Goal: Task Accomplishment & Management: Manage account settings

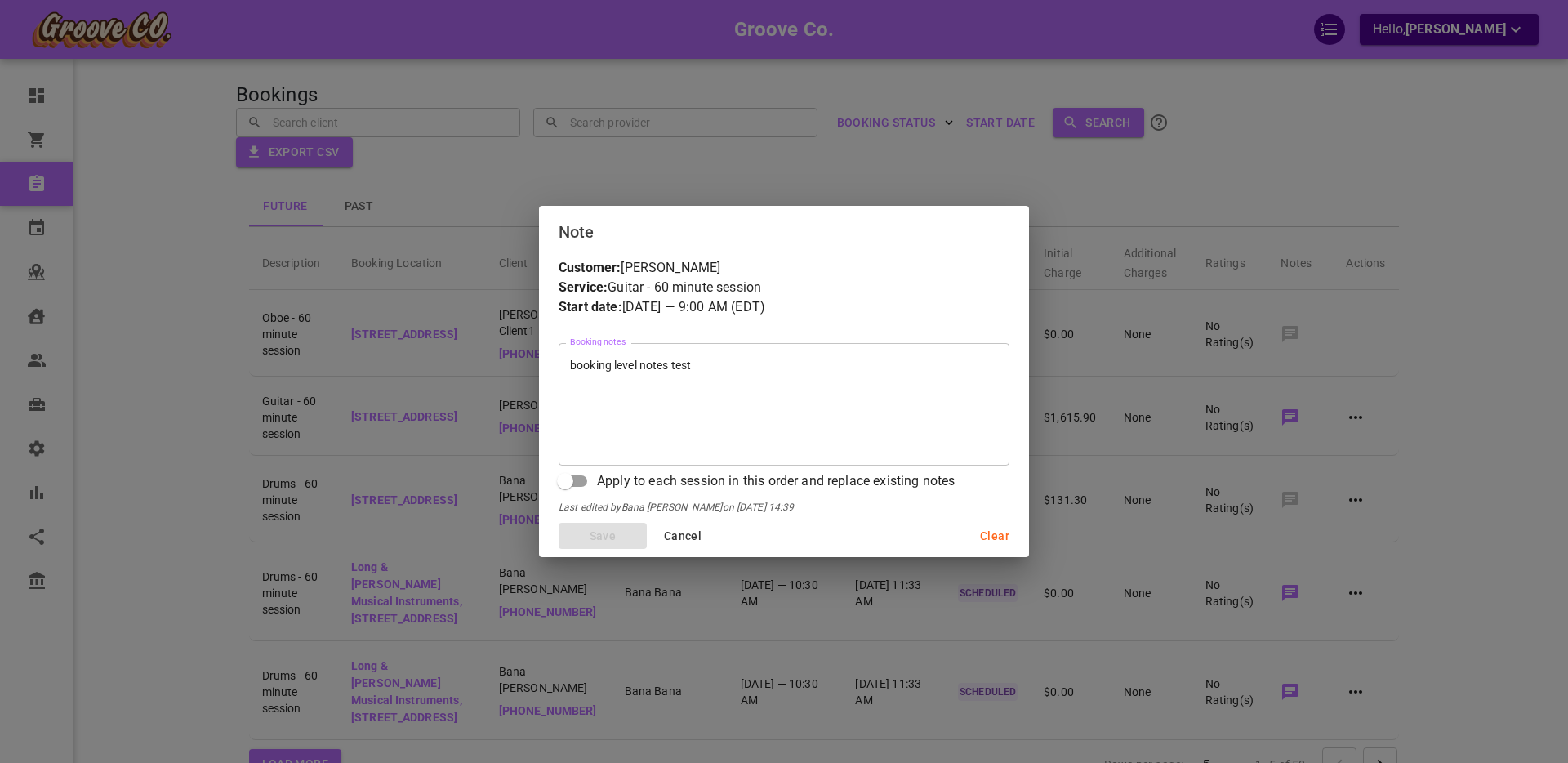
scroll to position [2, 0]
drag, startPoint x: 685, startPoint y: 540, endPoint x: 671, endPoint y: 527, distance: 19.1
click at [685, 541] on span "Cancel" at bounding box center [682, 537] width 37 height 21
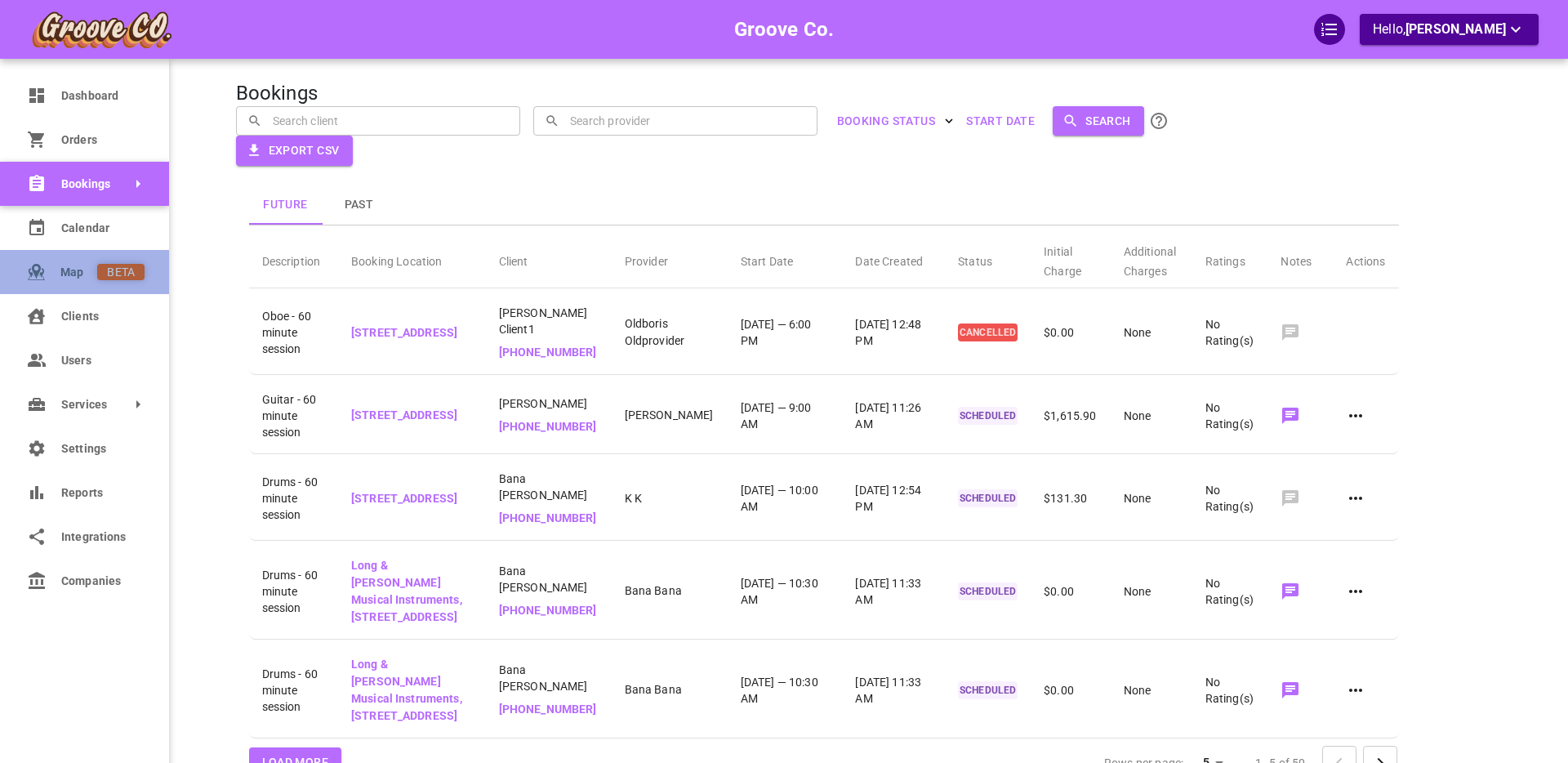
click at [78, 270] on span "Map" at bounding box center [79, 273] width 36 height 17
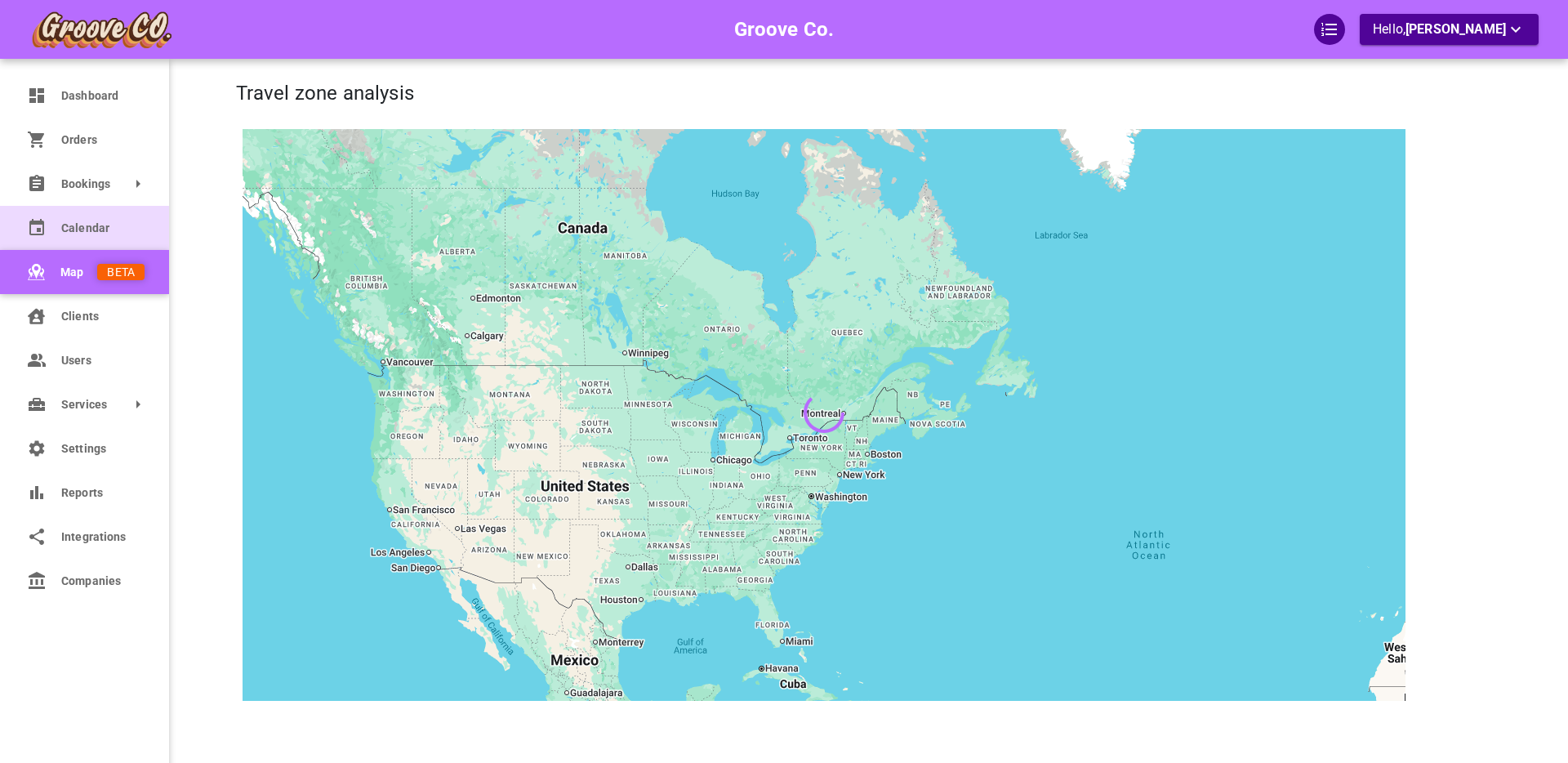
drag, startPoint x: 35, startPoint y: 214, endPoint x: 67, endPoint y: 222, distance: 33.0
click at [35, 215] on link "Calendar" at bounding box center [84, 228] width 169 height 44
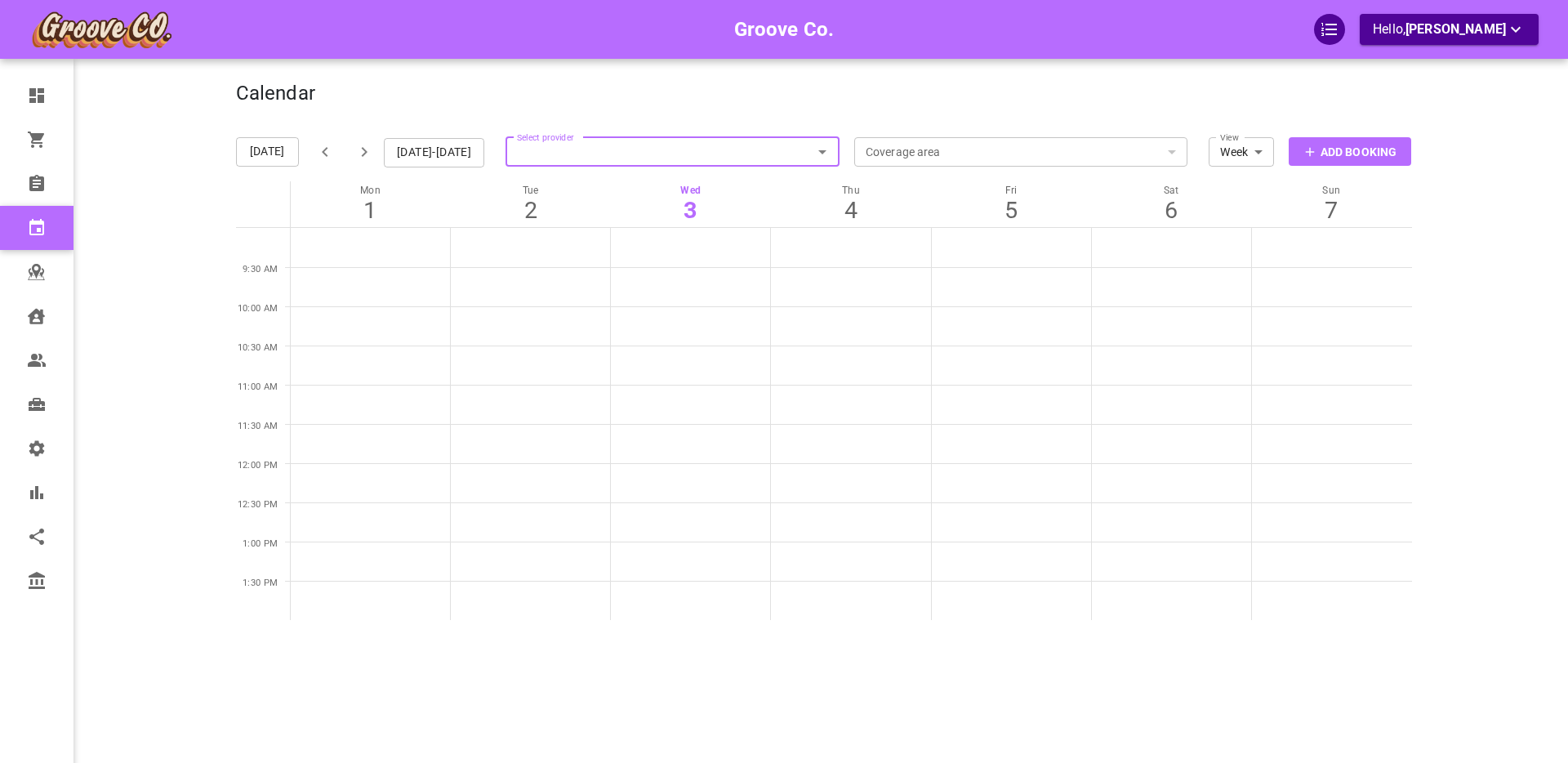
click at [568, 149] on input "Select provider" at bounding box center [672, 151] width 334 height 36
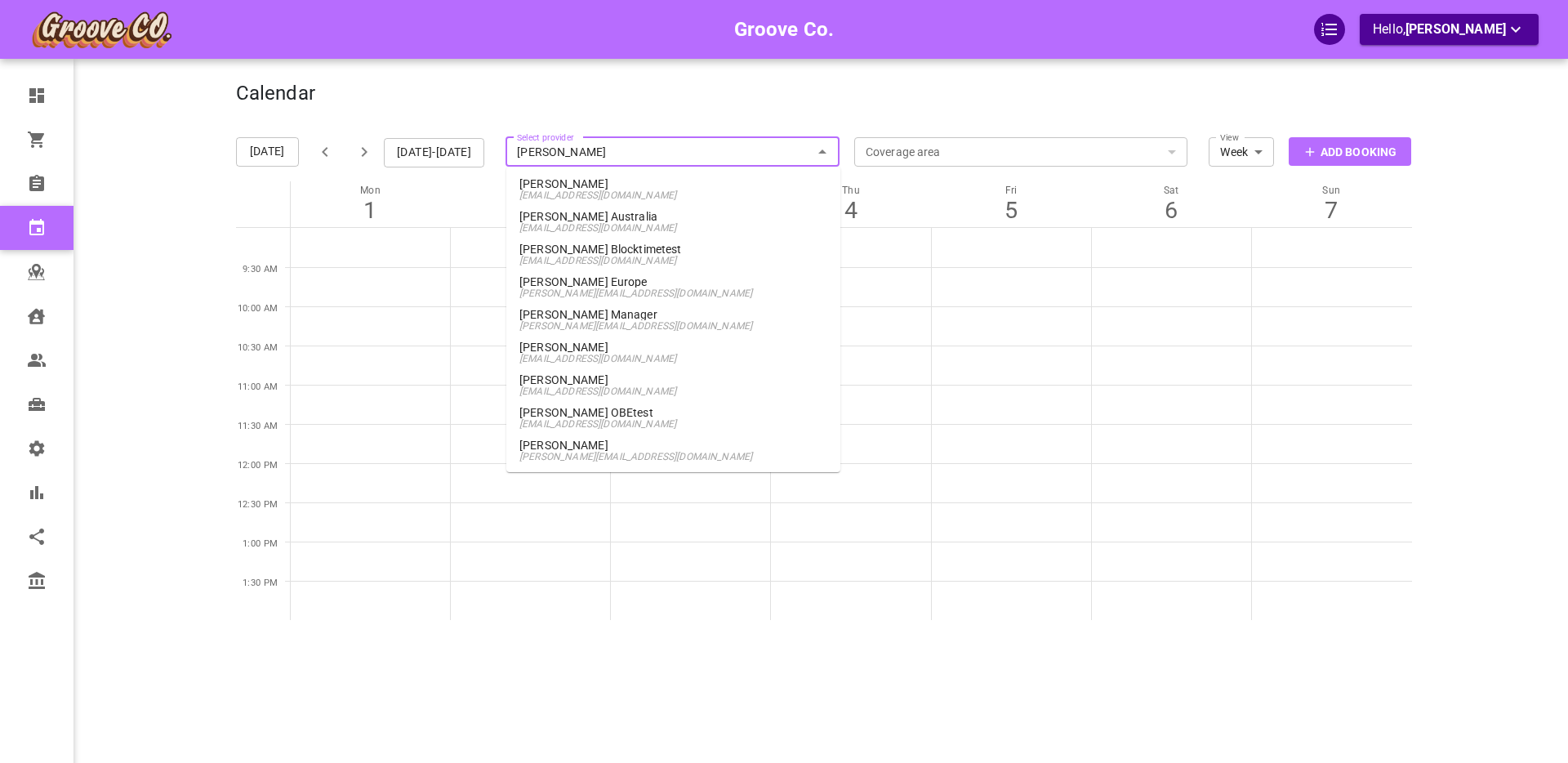
type input "[PERSON_NAME]"
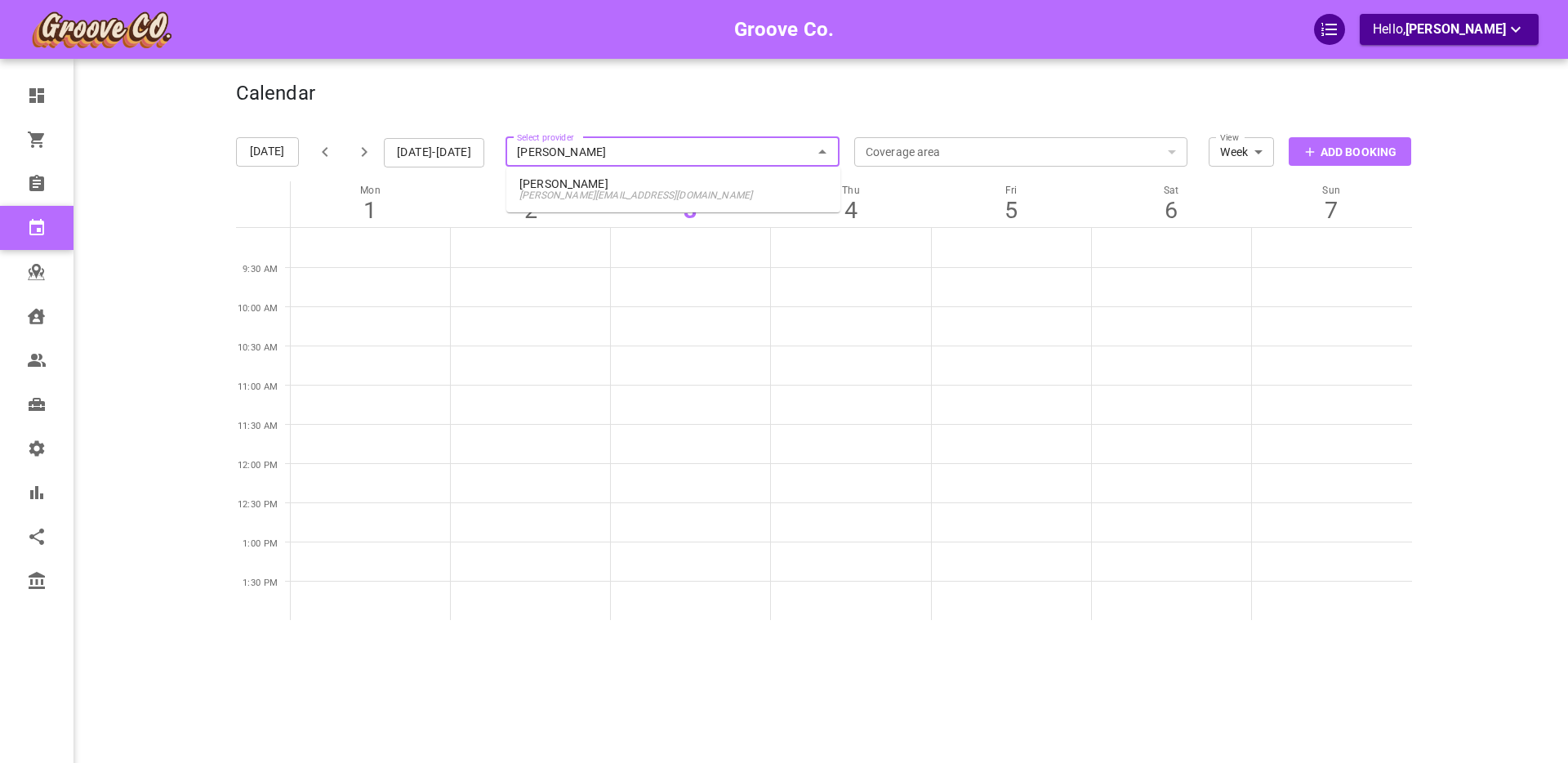
click at [570, 190] on span "[PERSON_NAME][EMAIL_ADDRESS][DOMAIN_NAME]" at bounding box center [673, 195] width 308 height 11
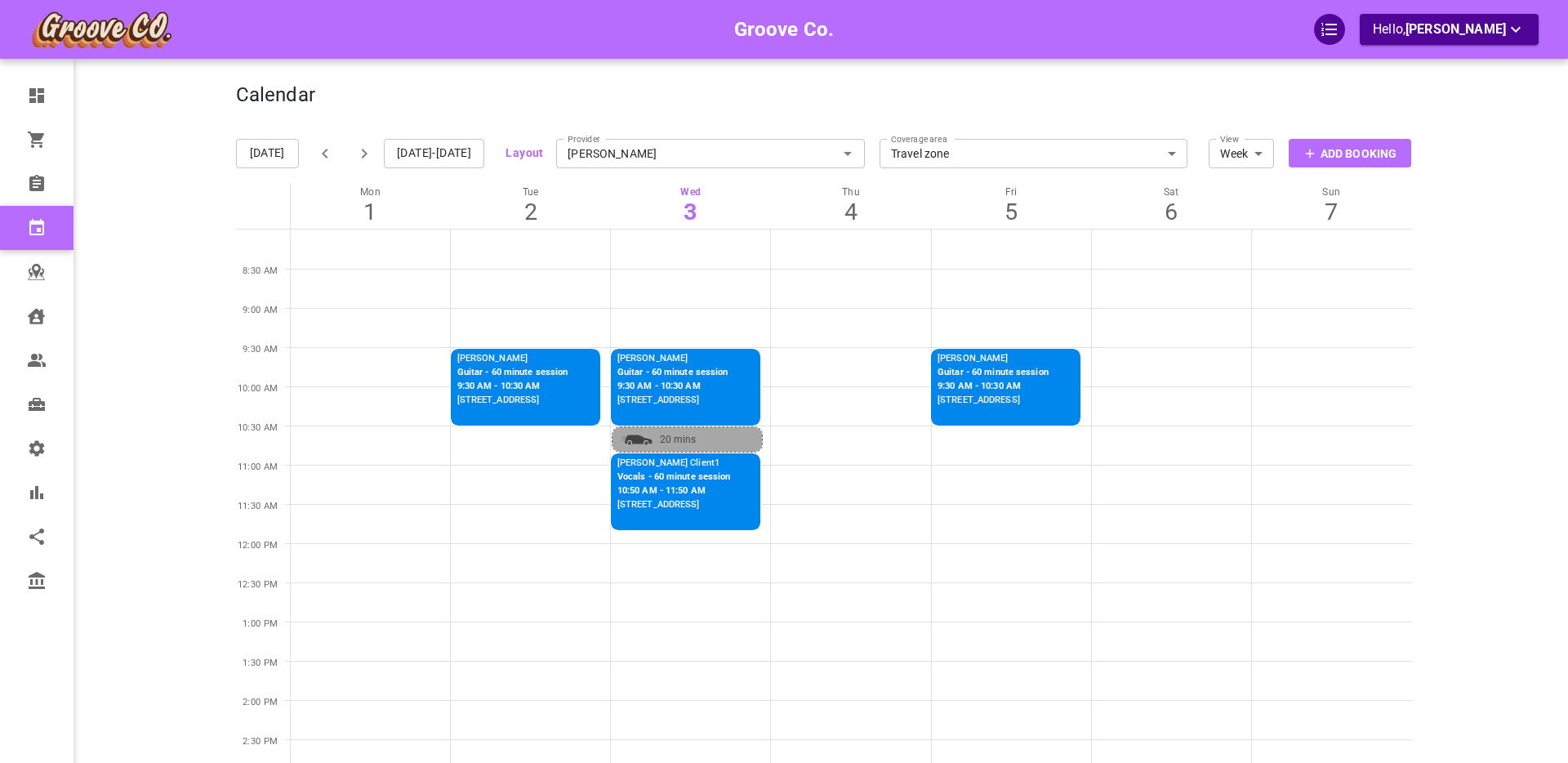
click at [615, 156] on input "[PERSON_NAME]" at bounding box center [710, 153] width 308 height 36
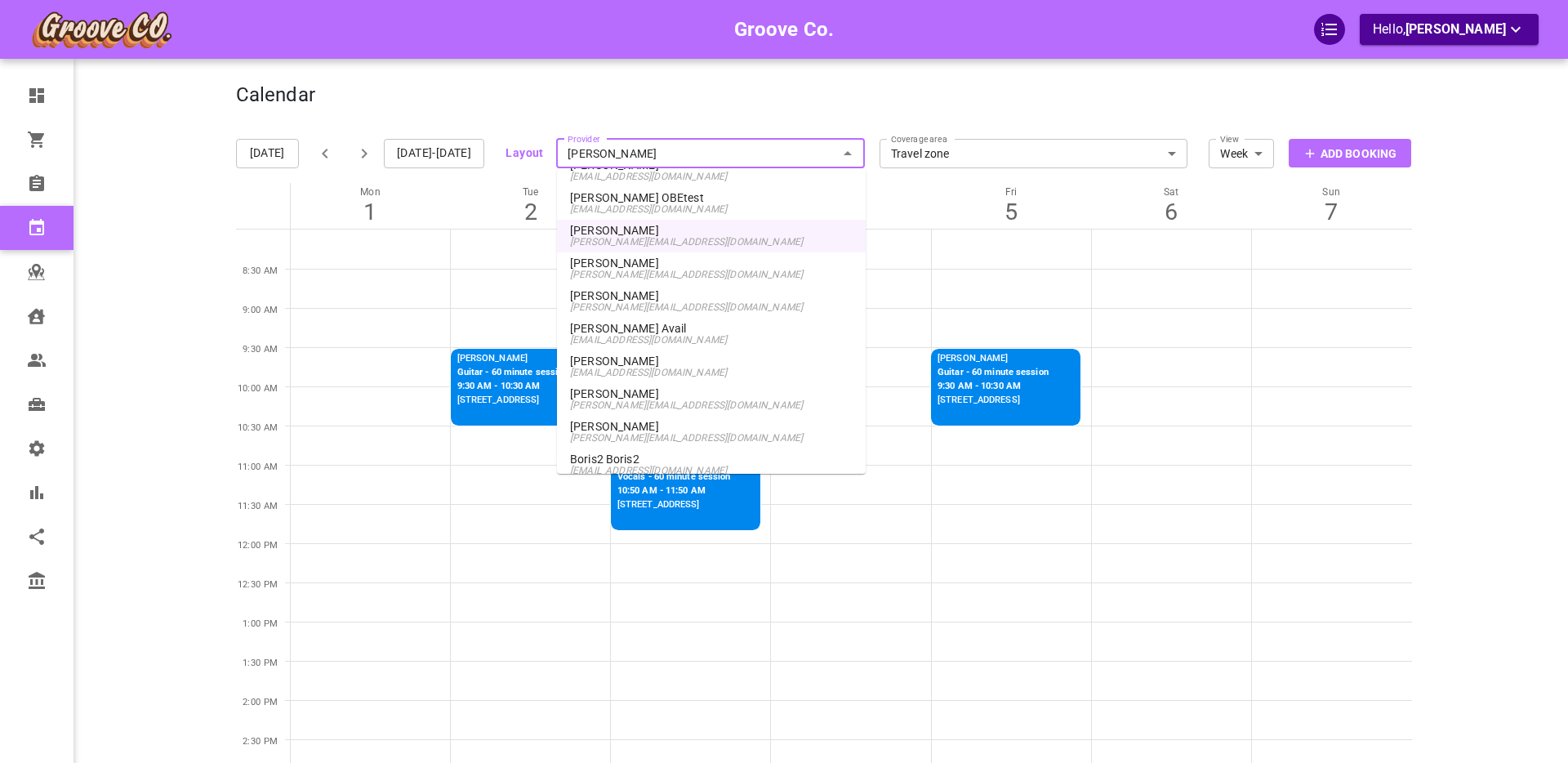
scroll to position [1116, 0]
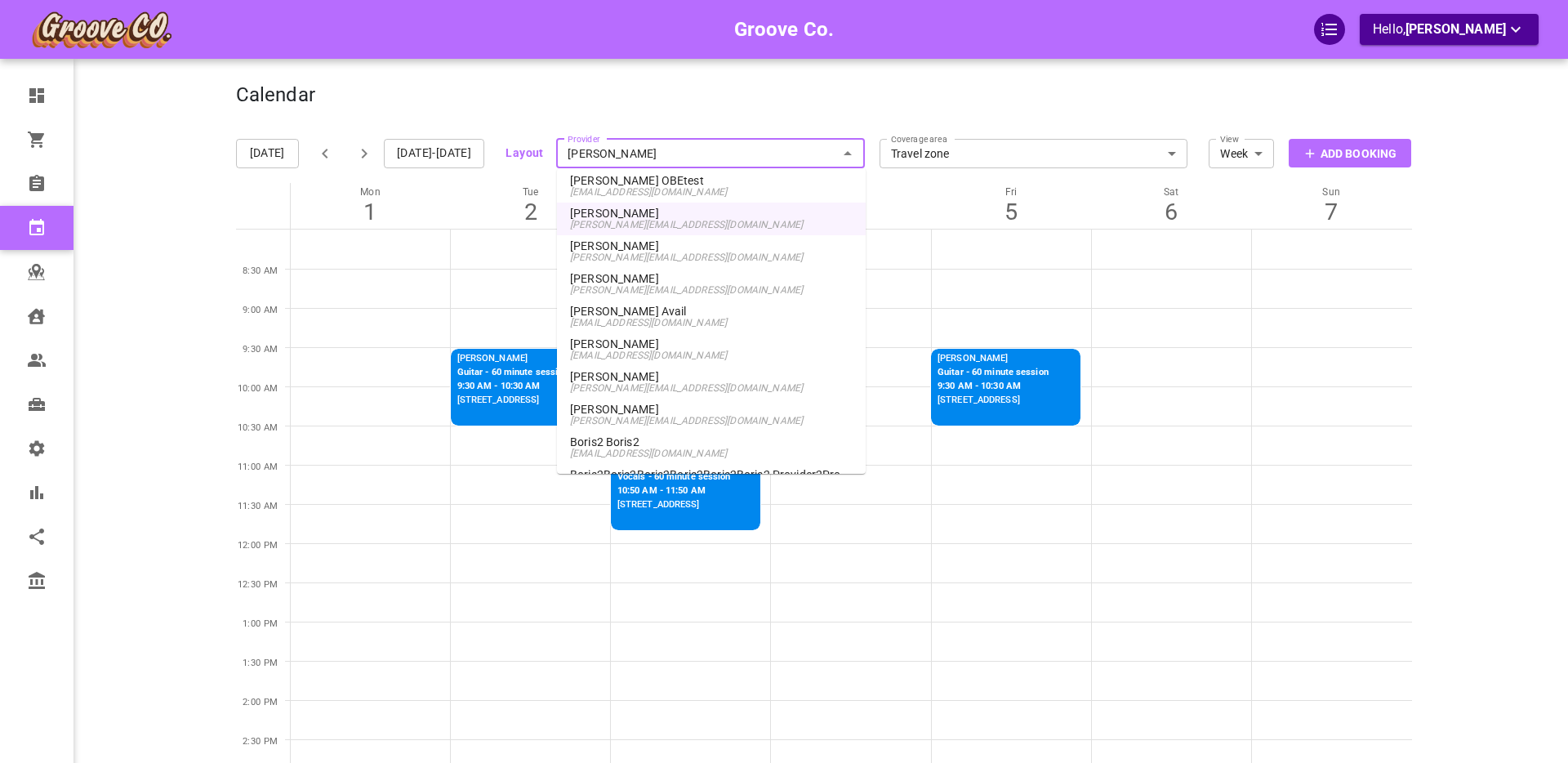
click at [648, 410] on p "Boris Vancouver" at bounding box center [711, 409] width 282 height 11
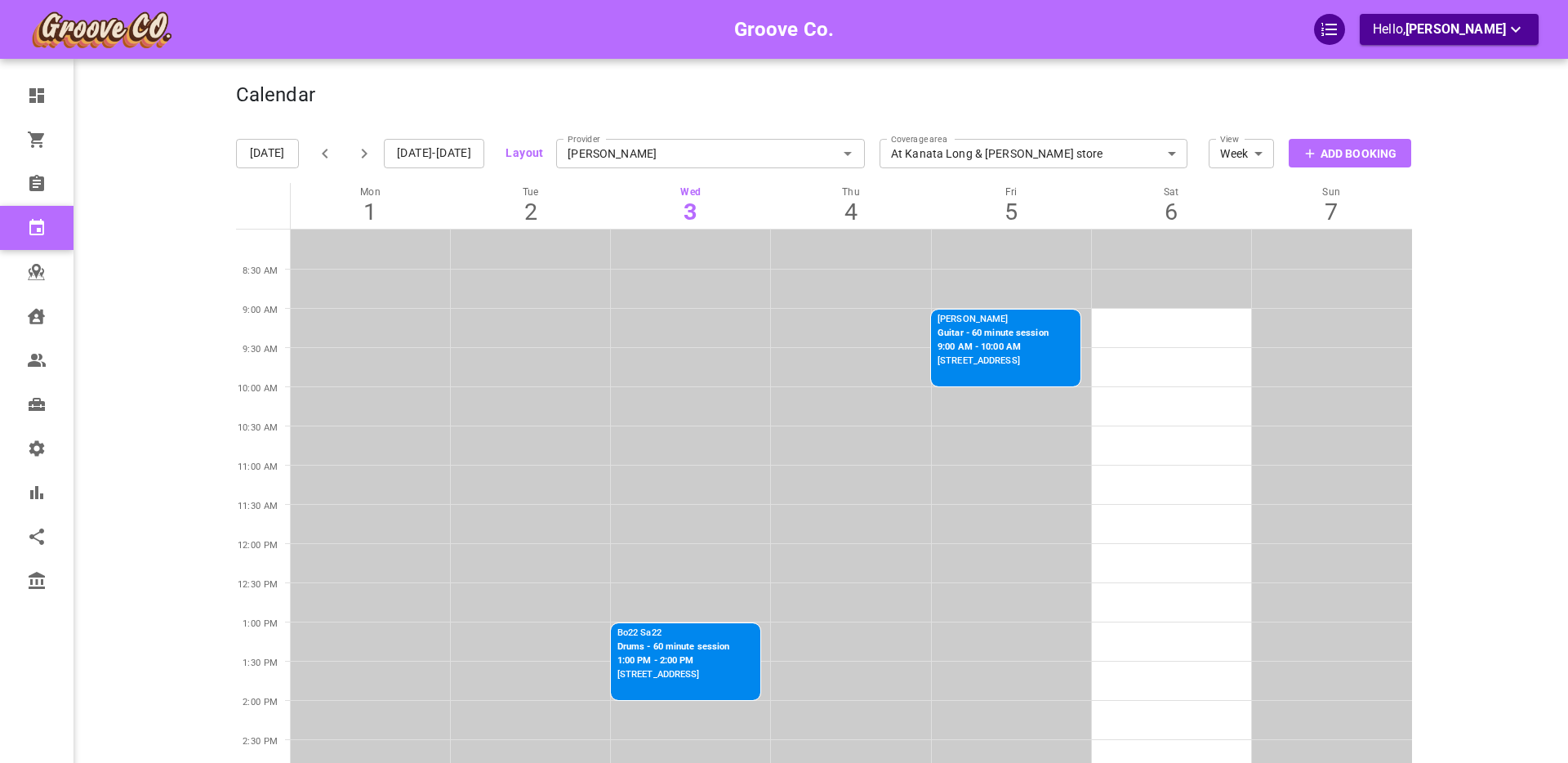
click at [609, 160] on input "Boris Vancouver" at bounding box center [710, 153] width 308 height 36
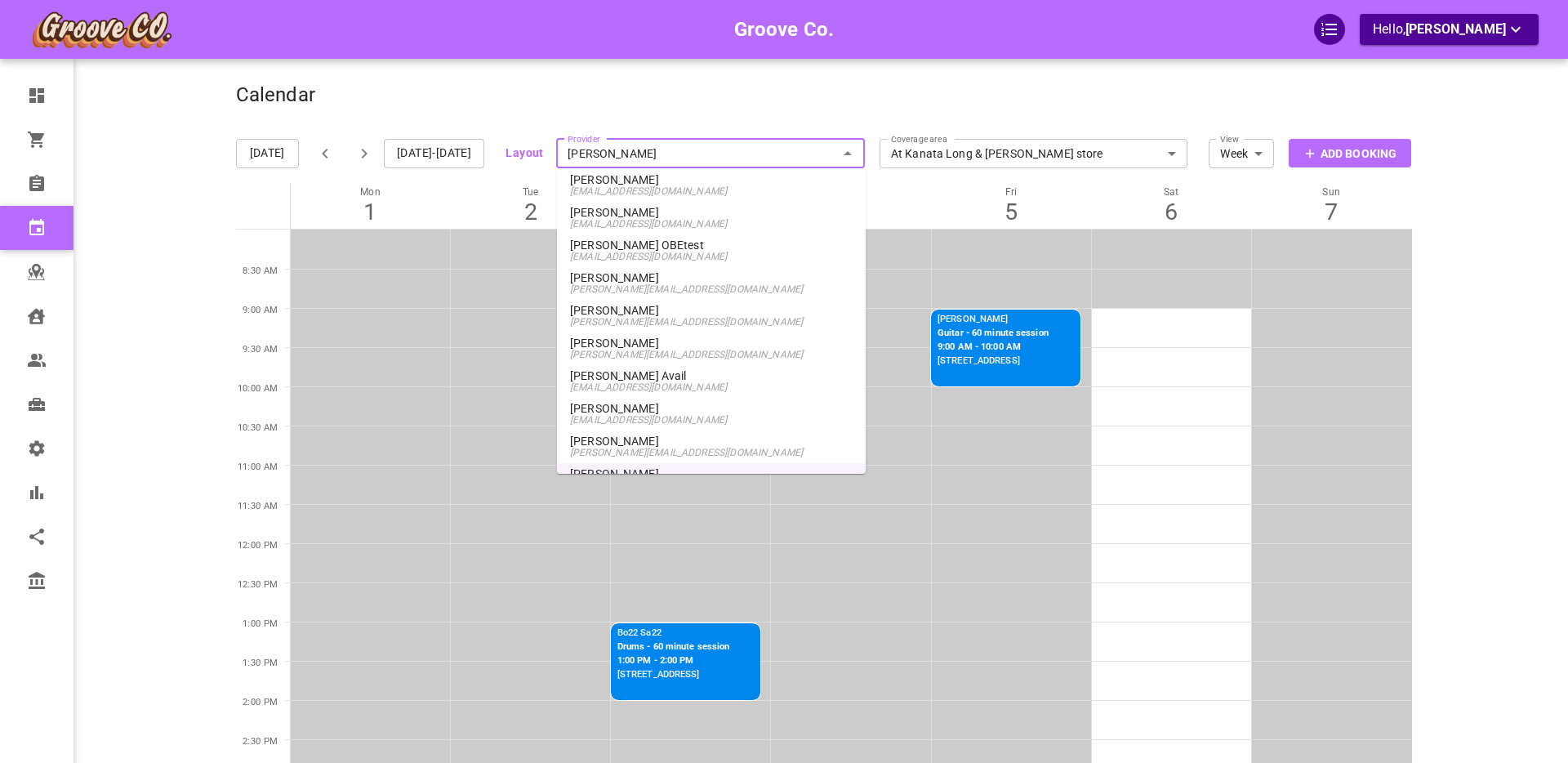
scroll to position [1043, 0]
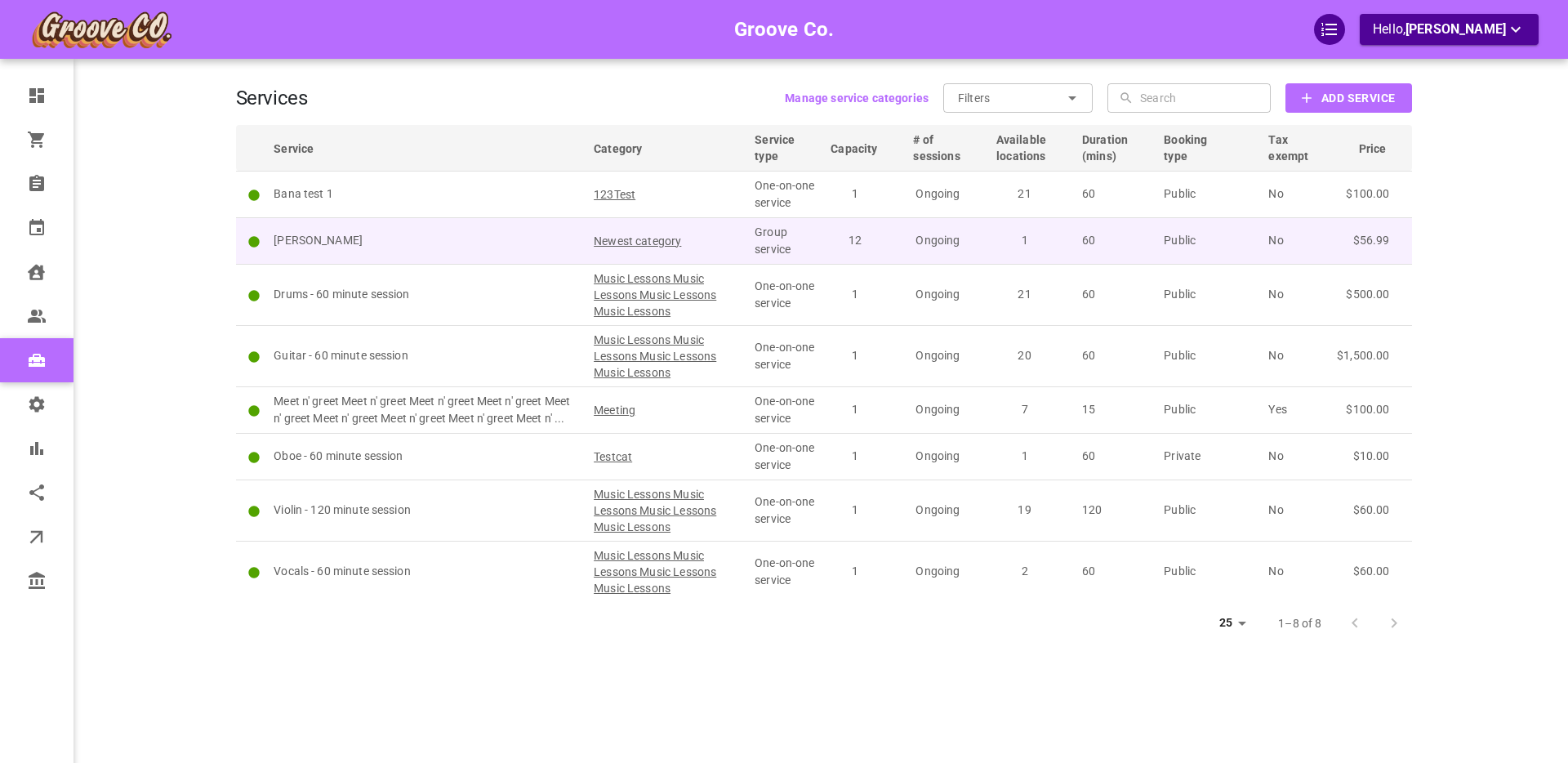
click at [451, 243] on p "[PERSON_NAME]" at bounding box center [427, 241] width 306 height 17
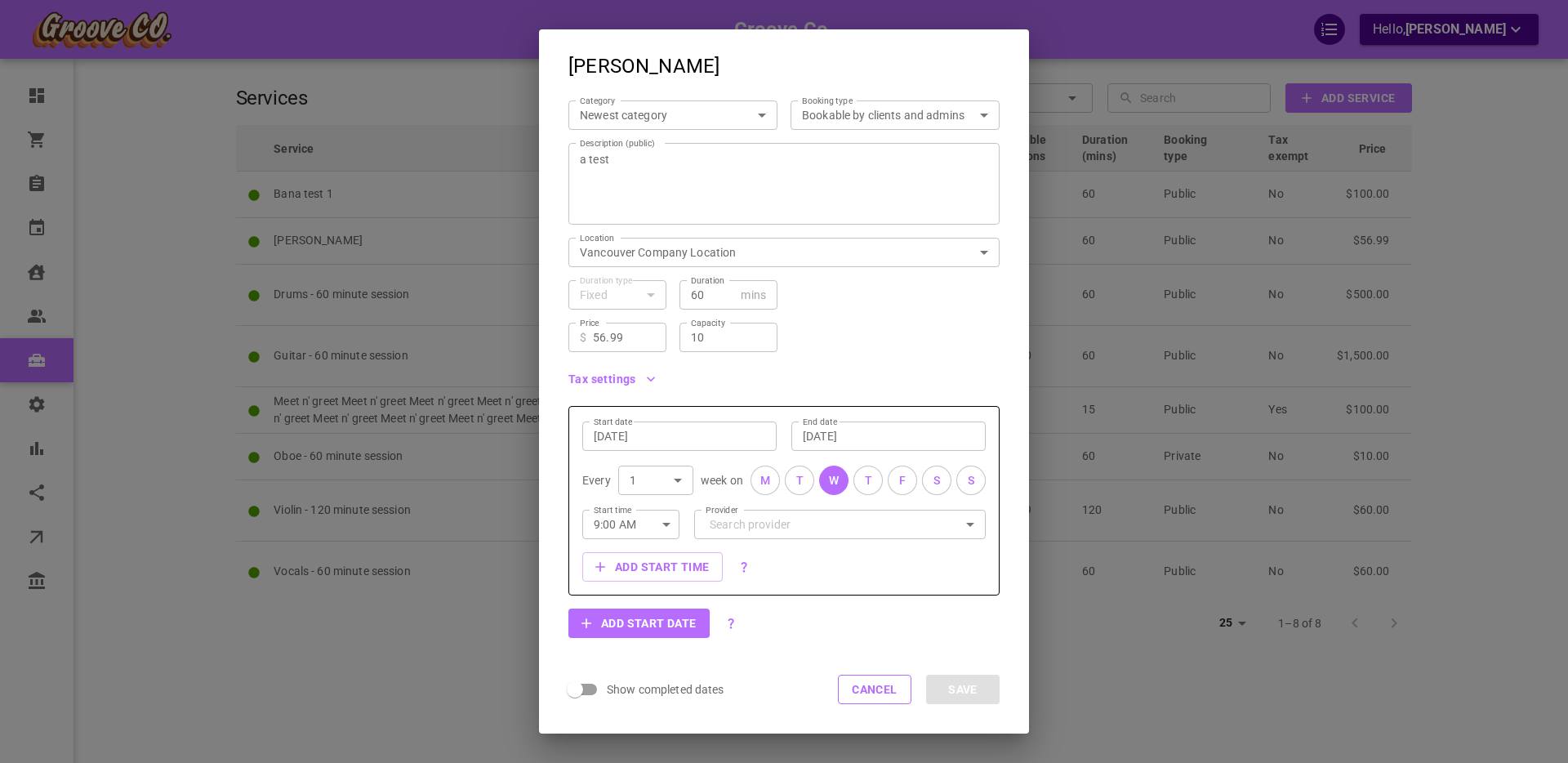
scroll to position [143, 0]
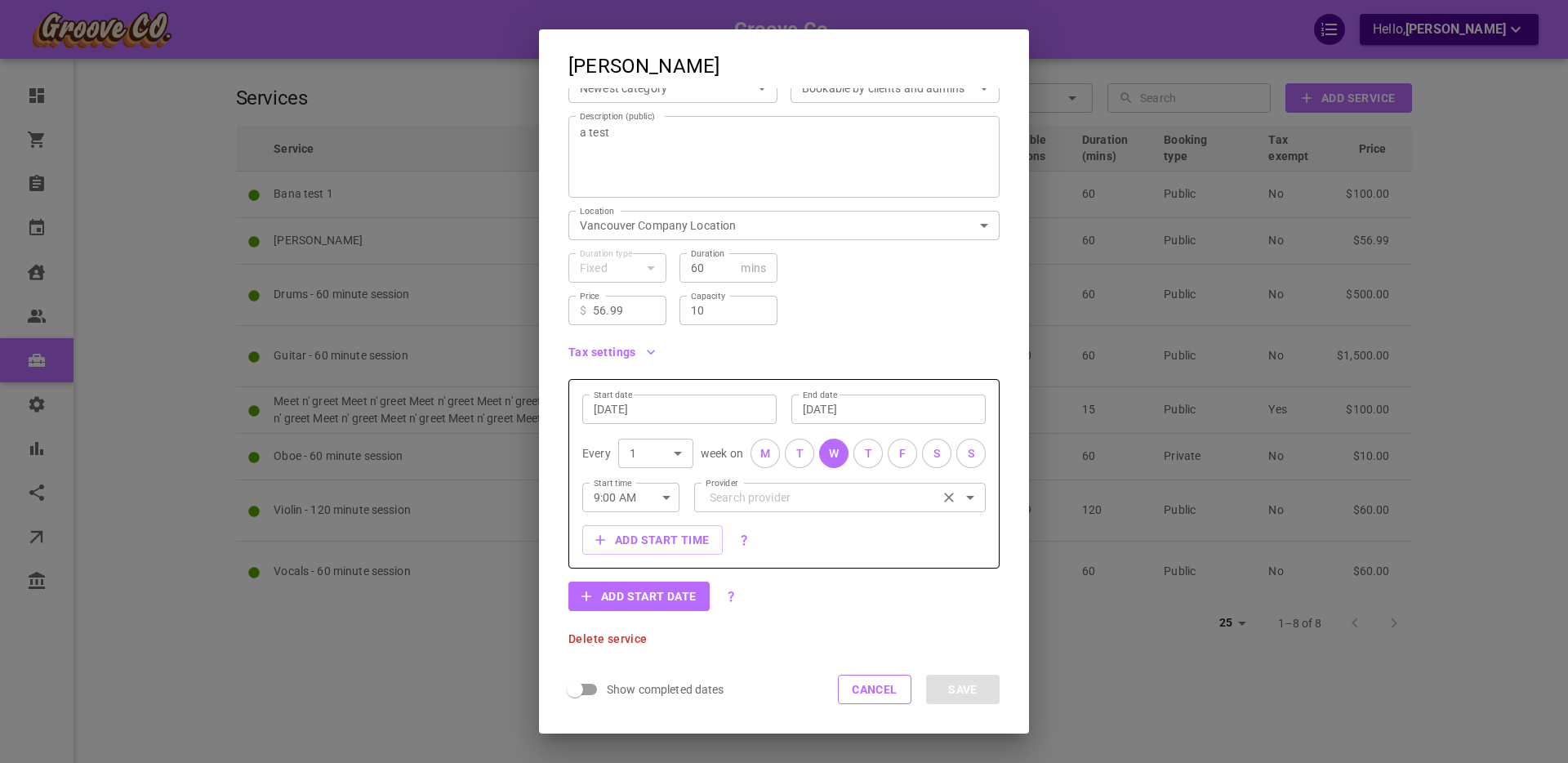
click at [754, 498] on input "Provider" at bounding box center [839, 497] width 268 height 29
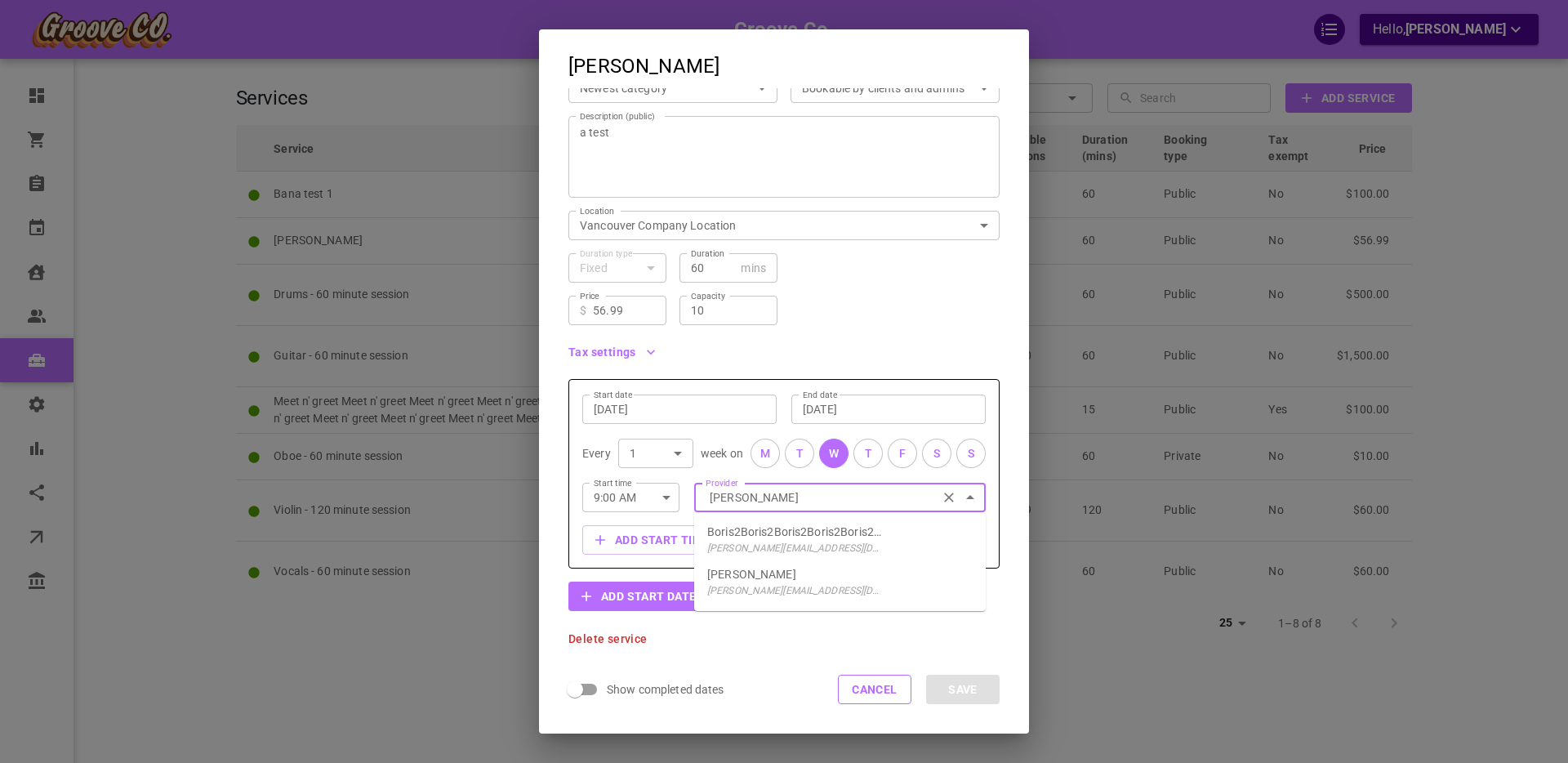
click at [774, 576] on p "[PERSON_NAME]" at bounding box center [751, 574] width 89 height 17
type input "[PERSON_NAME]"
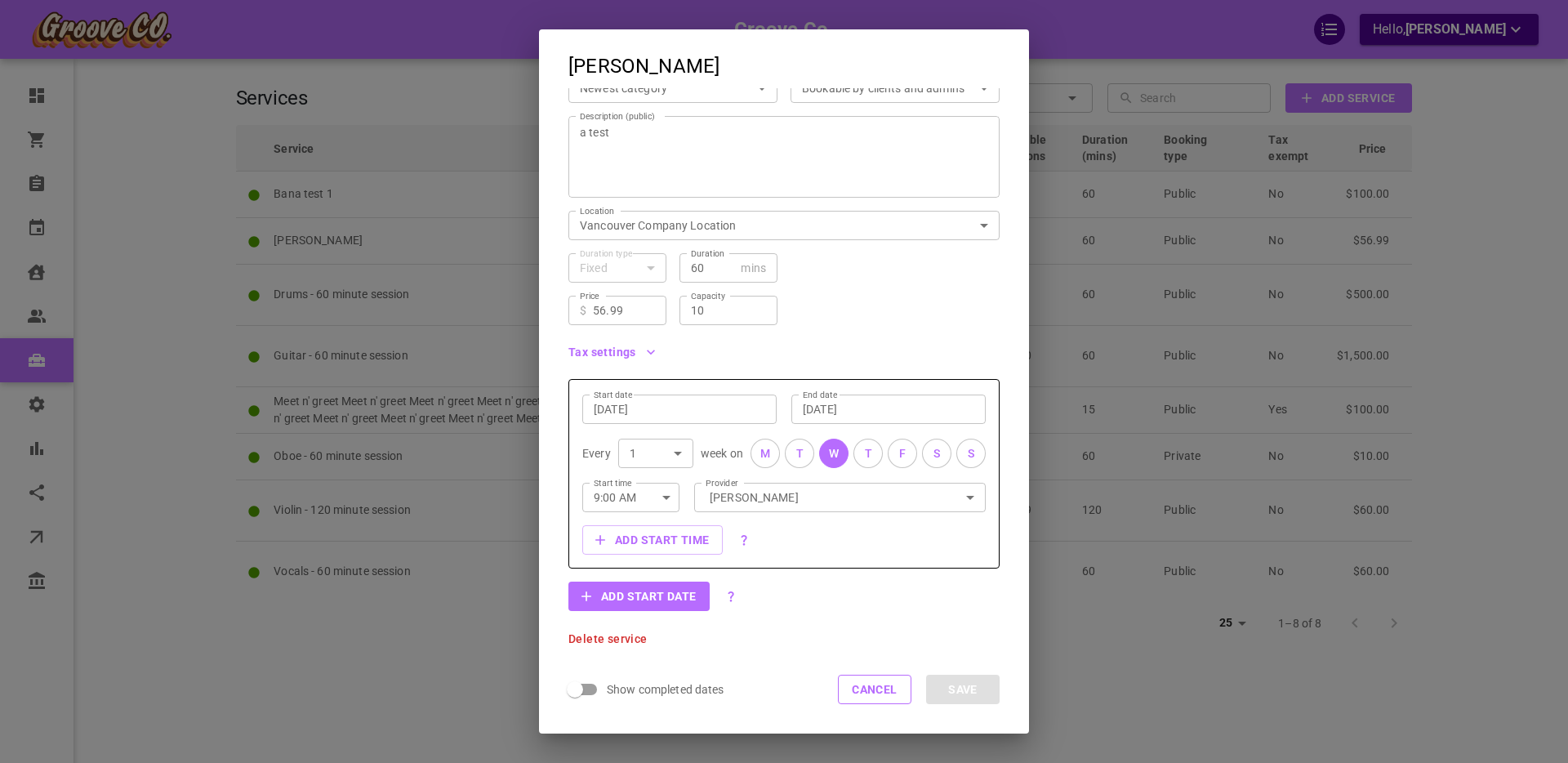
click at [906, 619] on div "Delete service" at bounding box center [784, 627] width 431 height 34
click at [883, 688] on button "Cancel" at bounding box center [875, 690] width 74 height 30
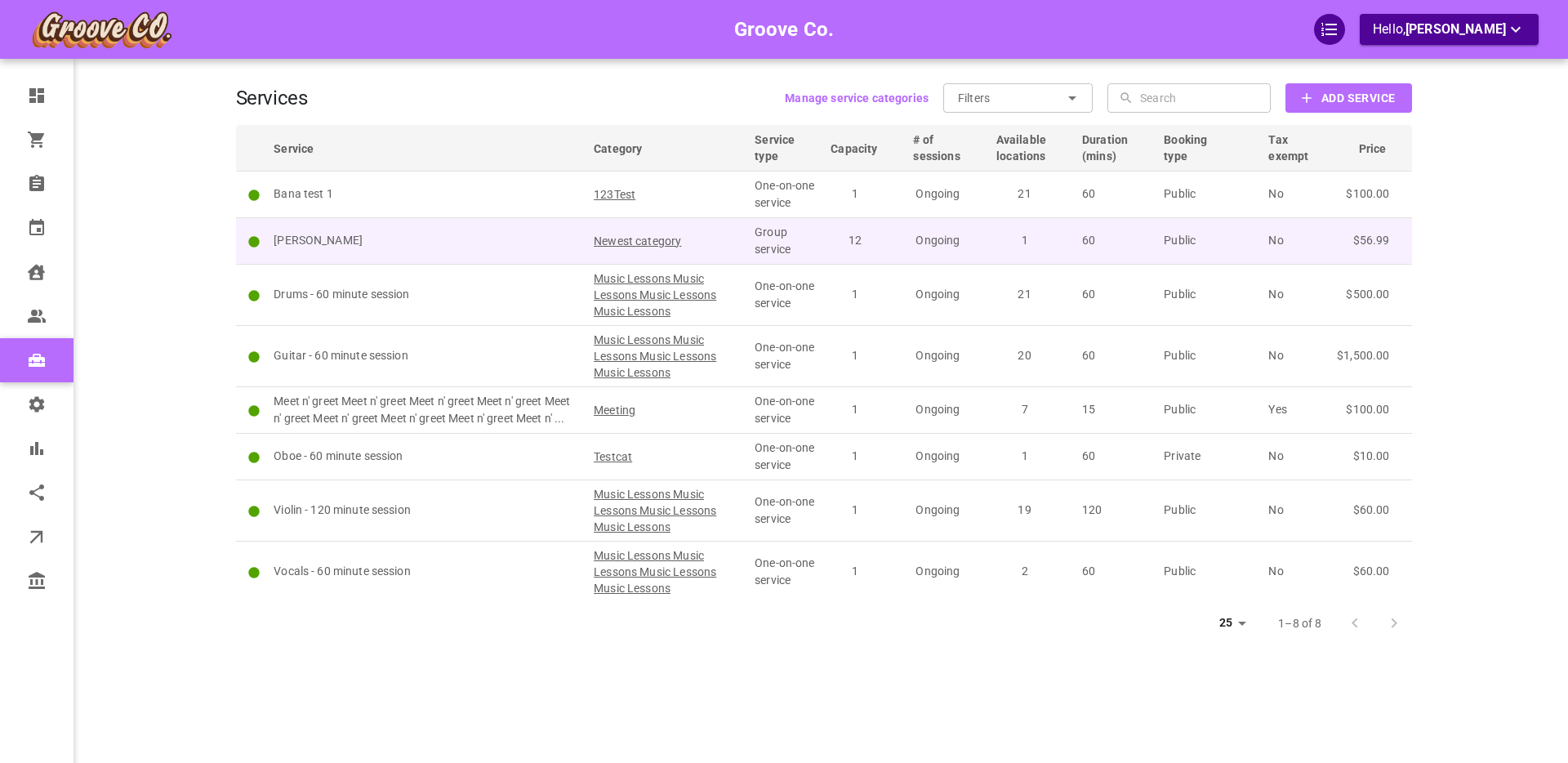
click at [494, 236] on p "[PERSON_NAME]" at bounding box center [427, 241] width 306 height 17
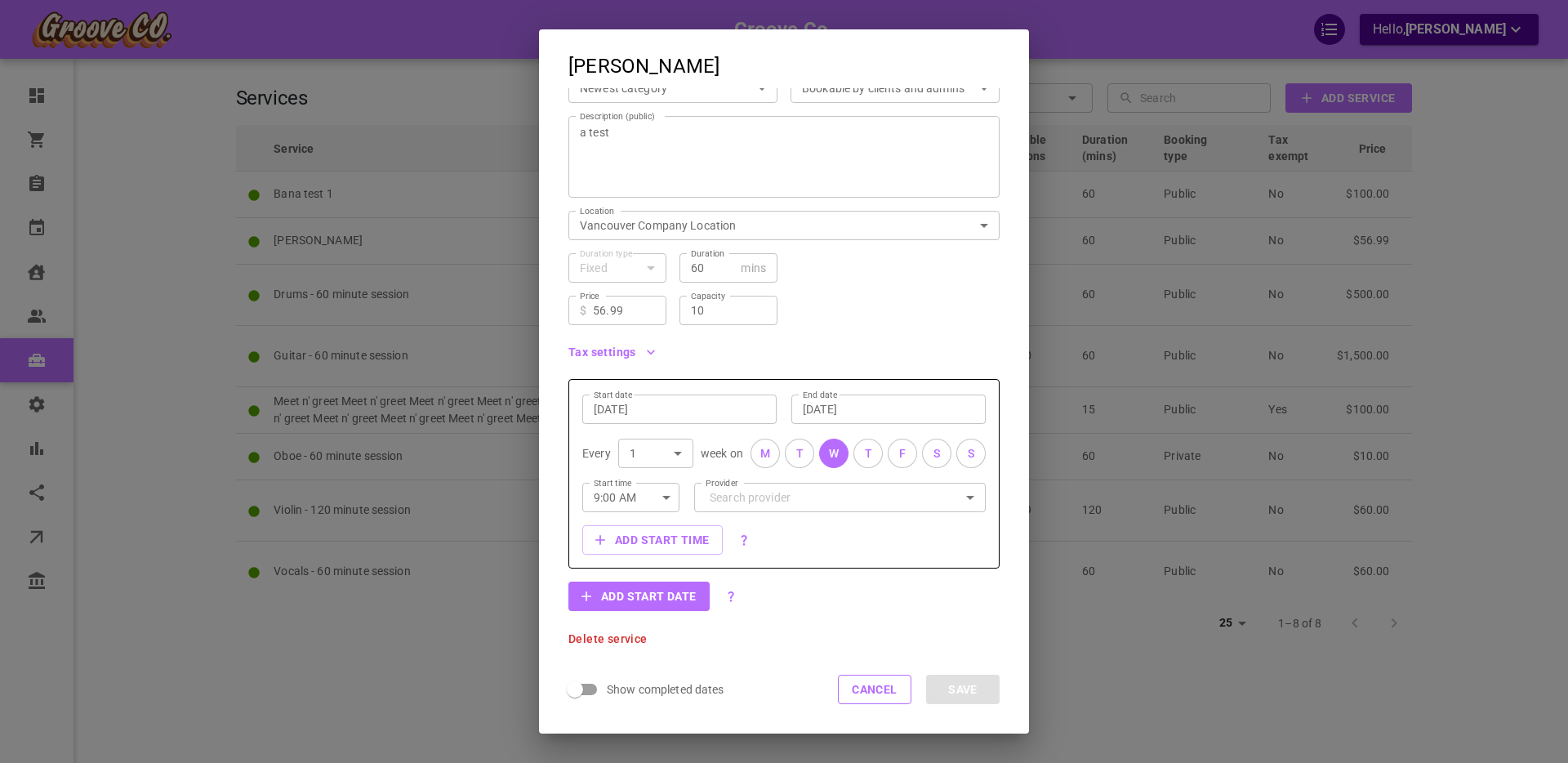
click at [611, 636] on span "Delete service" at bounding box center [607, 639] width 79 height 11
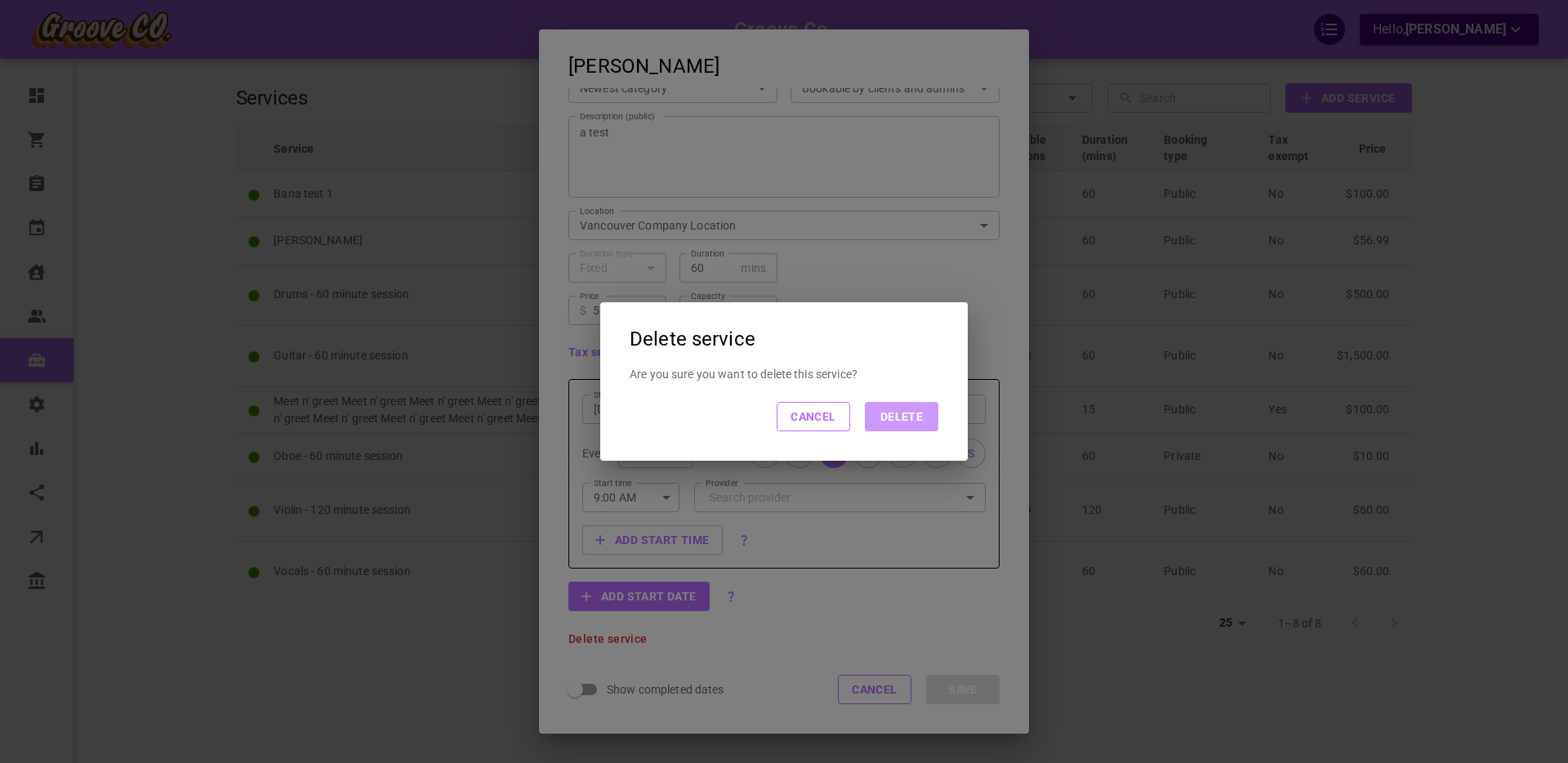
click at [913, 423] on button "Delete" at bounding box center [902, 417] width 74 height 30
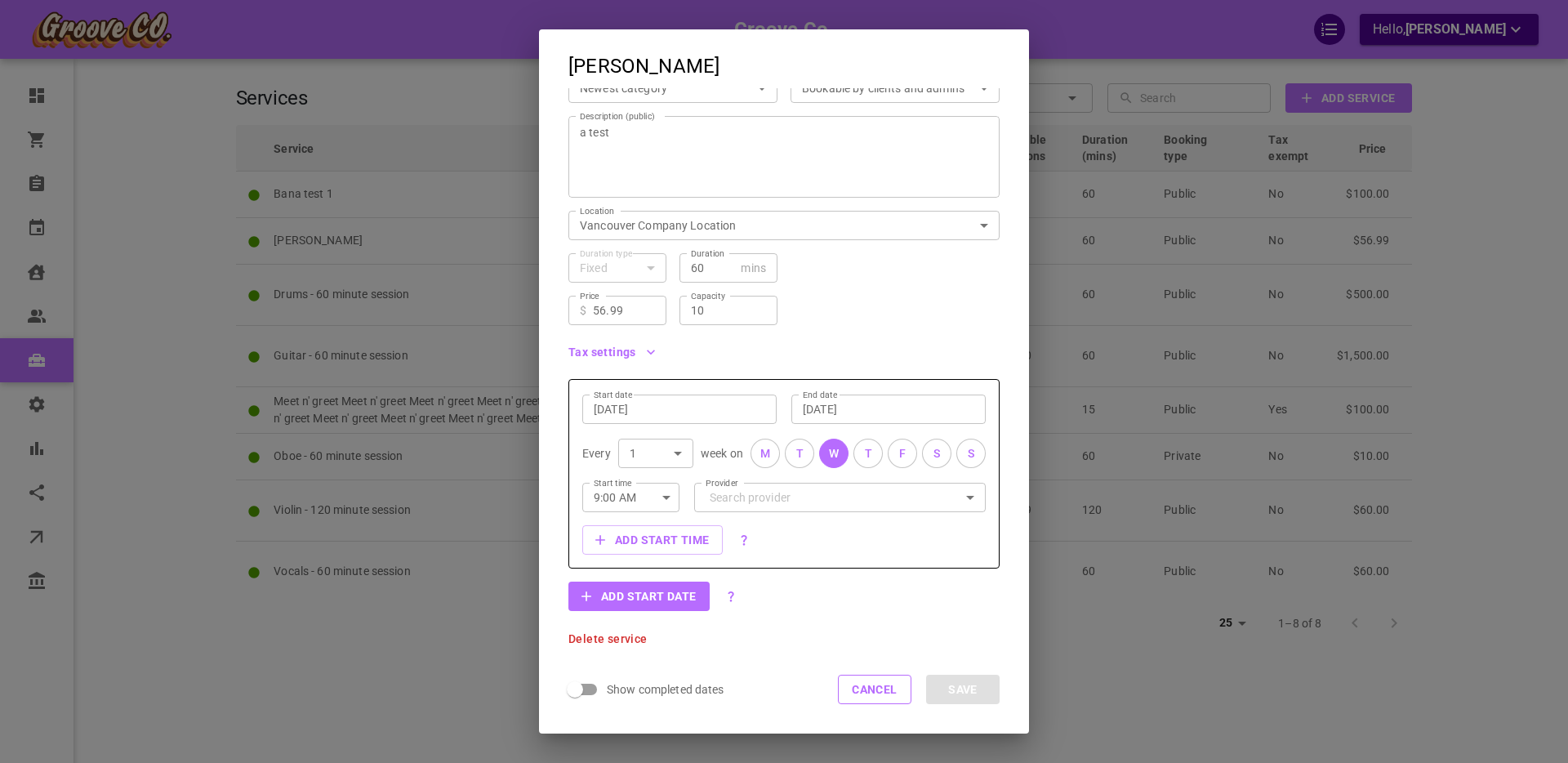
click at [890, 698] on button "Cancel" at bounding box center [875, 690] width 74 height 30
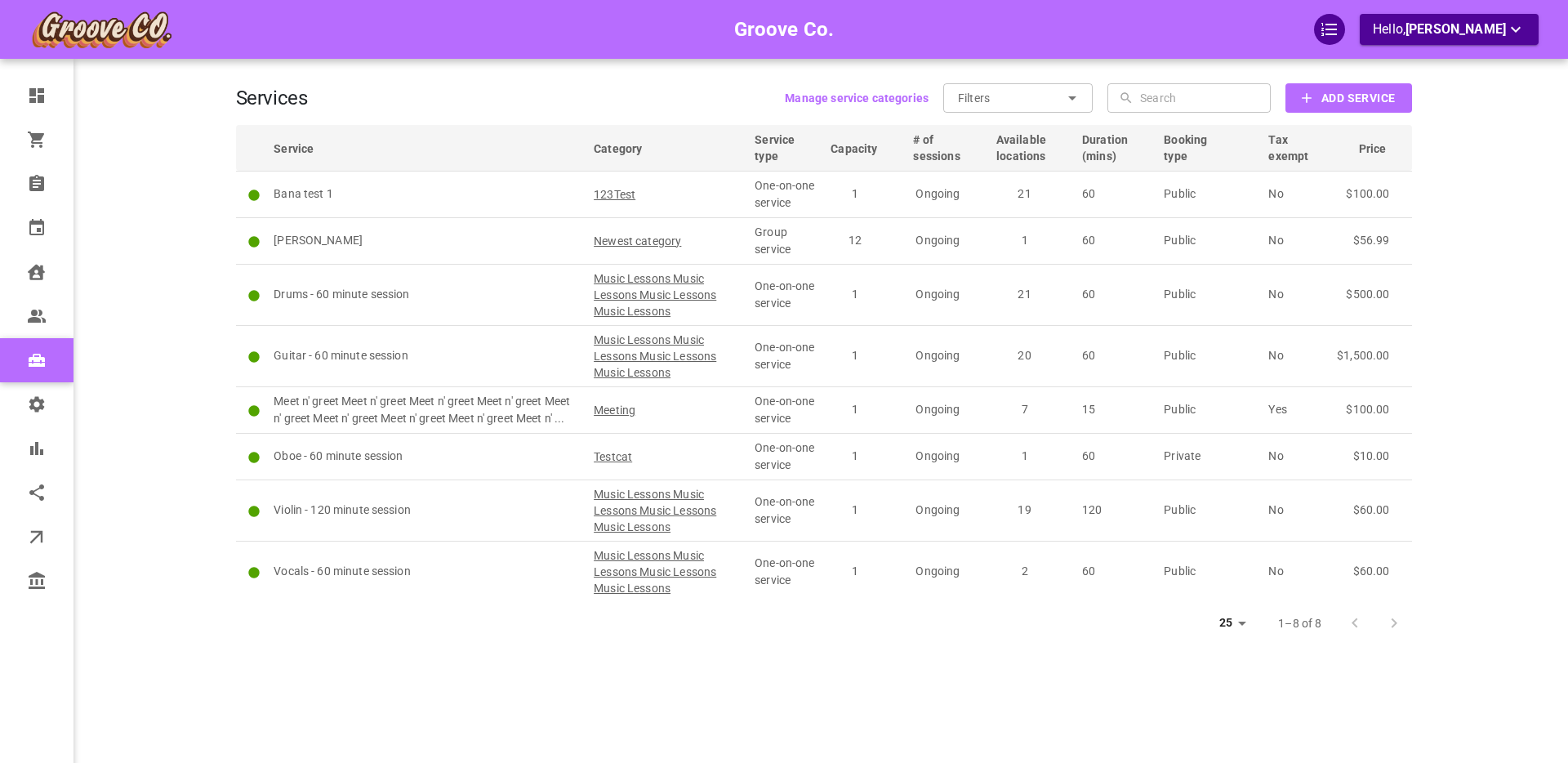
click at [152, 331] on div "Groove Co. Hello, [PERSON_NAME]" at bounding box center [172, 406] width 128 height 763
